Goal: Task Accomplishment & Management: Complete application form

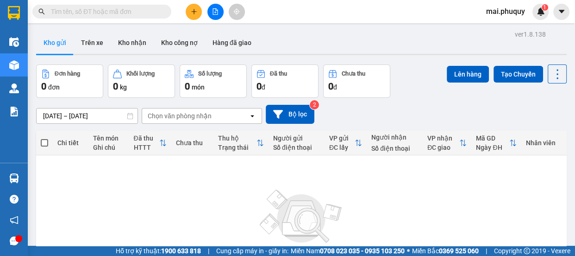
click at [189, 9] on button at bounding box center [194, 12] width 16 height 16
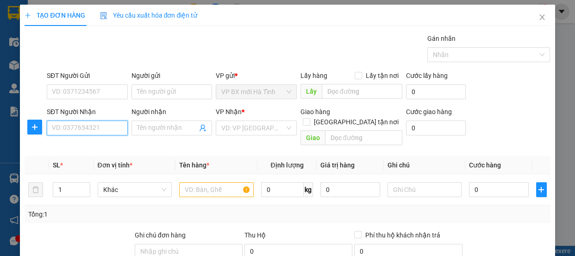
click at [82, 129] on input "SĐT Người Nhận" at bounding box center [87, 127] width 81 height 15
type input "0977540292"
click at [99, 147] on div "0977540292 - huy" at bounding box center [86, 146] width 69 height 10
type input "huy"
type input "cầu giẻ"
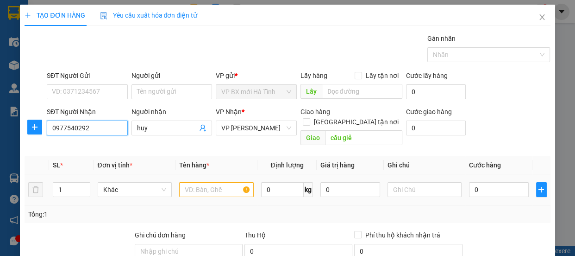
type input "0977540292"
click at [203, 182] on input "text" at bounding box center [216, 189] width 75 height 15
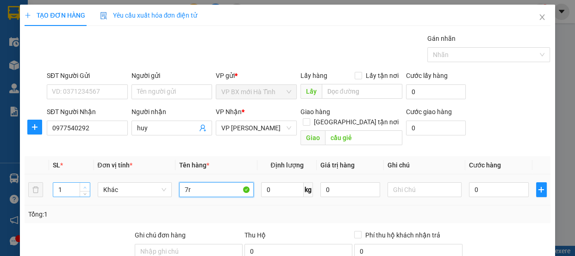
type input "7r"
click at [84, 186] on icon "up" at bounding box center [84, 187] width 3 height 3
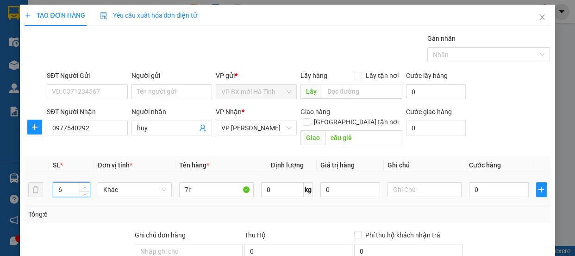
click at [84, 186] on icon "up" at bounding box center [84, 187] width 3 height 3
type input "7"
click at [83, 186] on icon "up" at bounding box center [84, 187] width 3 height 3
click at [191, 182] on input "7r" at bounding box center [216, 189] width 75 height 15
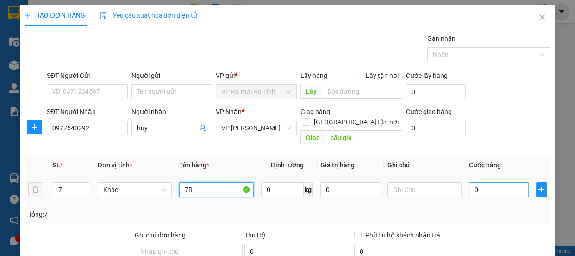
type input "7R"
click at [477, 182] on input "0" at bounding box center [499, 189] width 60 height 15
type input "2"
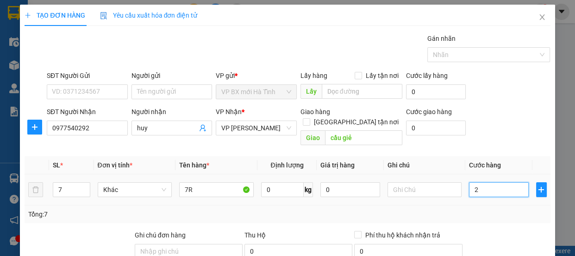
type input "0"
type input "01"
type input "1"
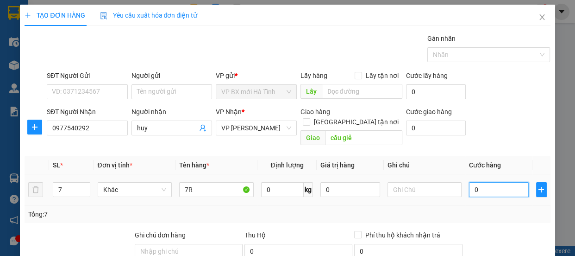
type input "1"
type input "014"
type input "14"
type input "0.140"
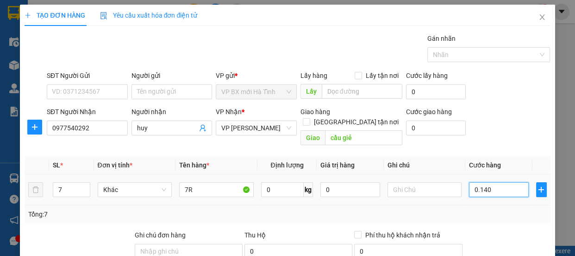
type input "140"
click at [480, 182] on input "0.140" at bounding box center [499, 189] width 60 height 15
type input "1"
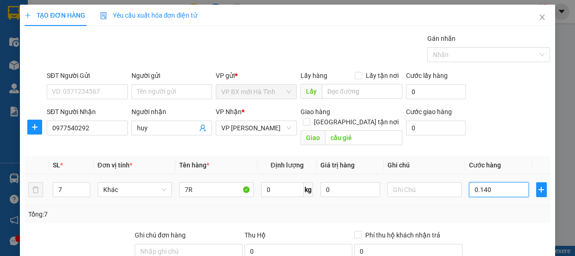
type input "1"
type input "14"
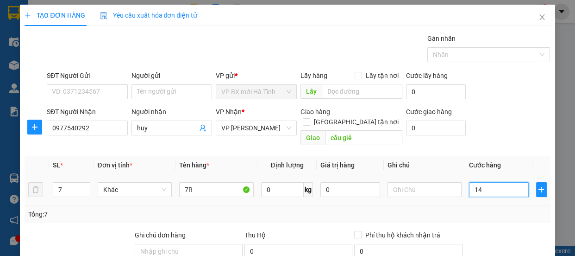
type input "140"
type input "140.000"
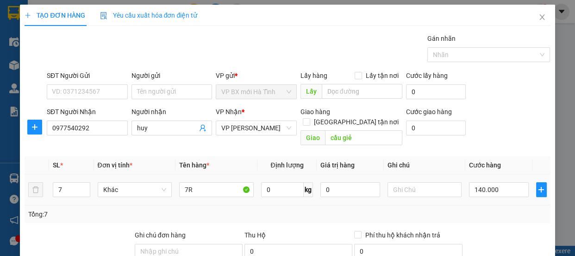
click at [481, 192] on td "140.000" at bounding box center [499, 189] width 67 height 31
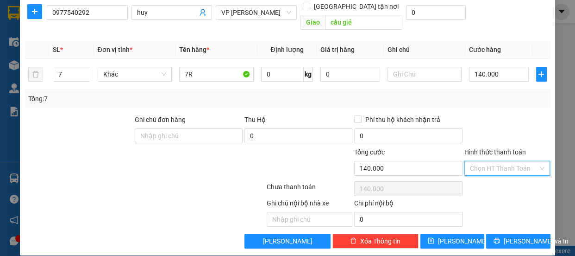
click at [479, 161] on input "Hình thức thanh toán" at bounding box center [504, 168] width 69 height 14
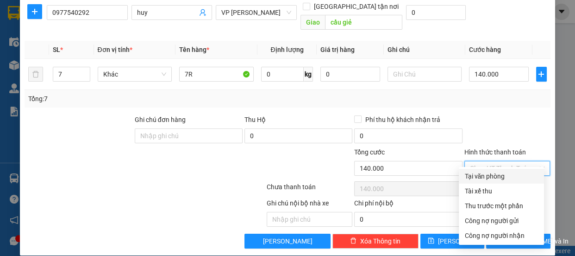
click at [474, 175] on div "Tại văn phòng" at bounding box center [502, 176] width 74 height 10
type input "0"
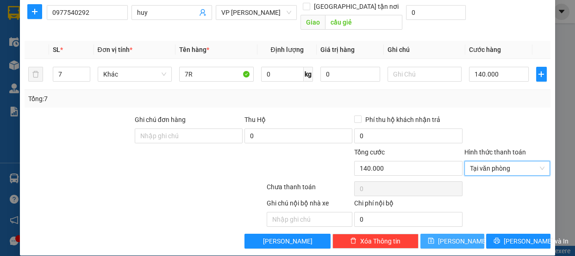
click at [445, 234] on button "[PERSON_NAME]" at bounding box center [453, 241] width 64 height 15
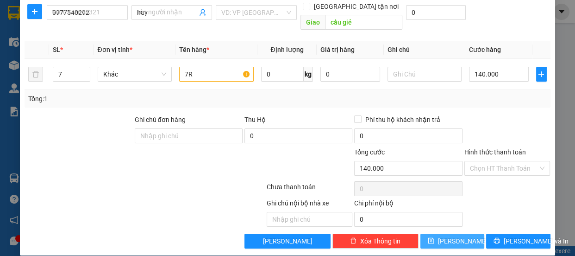
type input "1"
type input "0"
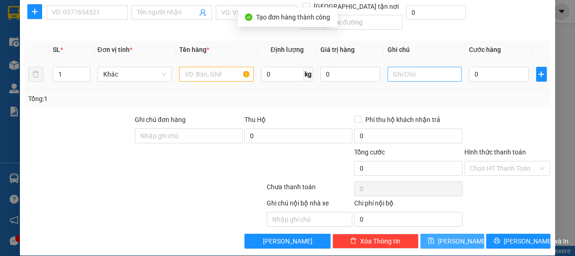
scroll to position [0, 0]
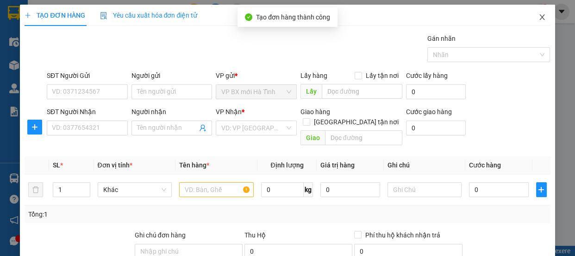
click at [539, 19] on icon "close" at bounding box center [542, 16] width 7 height 7
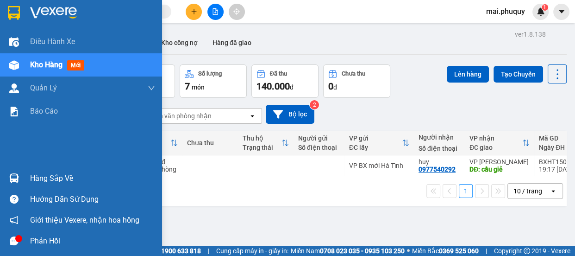
click at [14, 64] on img at bounding box center [14, 65] width 10 height 10
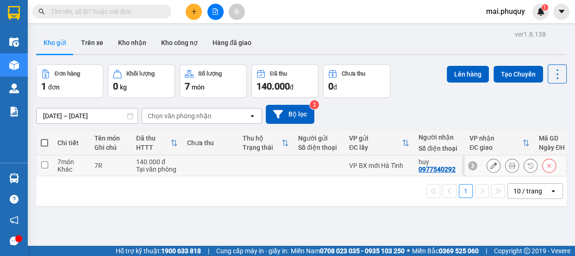
drag, startPoint x: 432, startPoint y: 170, endPoint x: 443, endPoint y: 168, distance: 11.7
drag, startPoint x: 443, startPoint y: 168, endPoint x: 420, endPoint y: 177, distance: 25.1
click at [423, 183] on div "1 10 / trang open" at bounding box center [301, 191] width 531 height 30
drag, startPoint x: 417, startPoint y: 170, endPoint x: 454, endPoint y: 172, distance: 38.0
click at [454, 172] on td "huy 0977540292" at bounding box center [439, 165] width 51 height 21
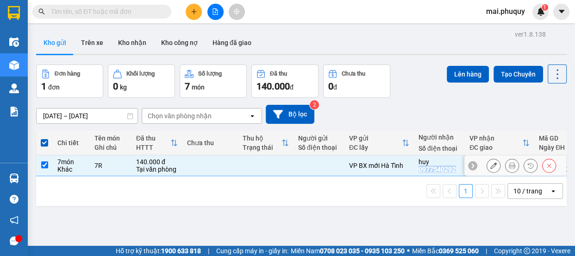
copy div "0977540292"
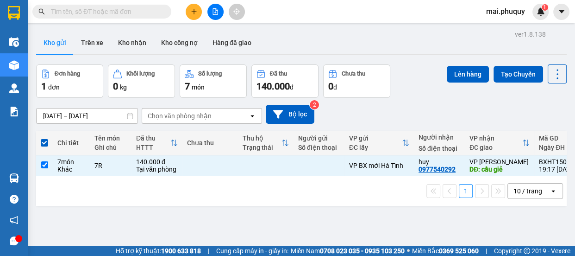
click at [387, 195] on div "1 10 / trang open" at bounding box center [302, 191] width 524 height 16
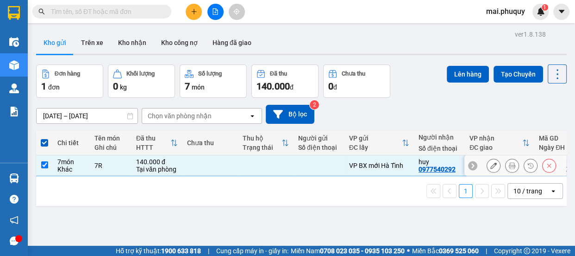
drag, startPoint x: 40, startPoint y: 165, endPoint x: 71, endPoint y: 177, distance: 33.3
click at [41, 166] on td at bounding box center [44, 165] width 17 height 21
checkbox input "false"
